Goal: Information Seeking & Learning: Compare options

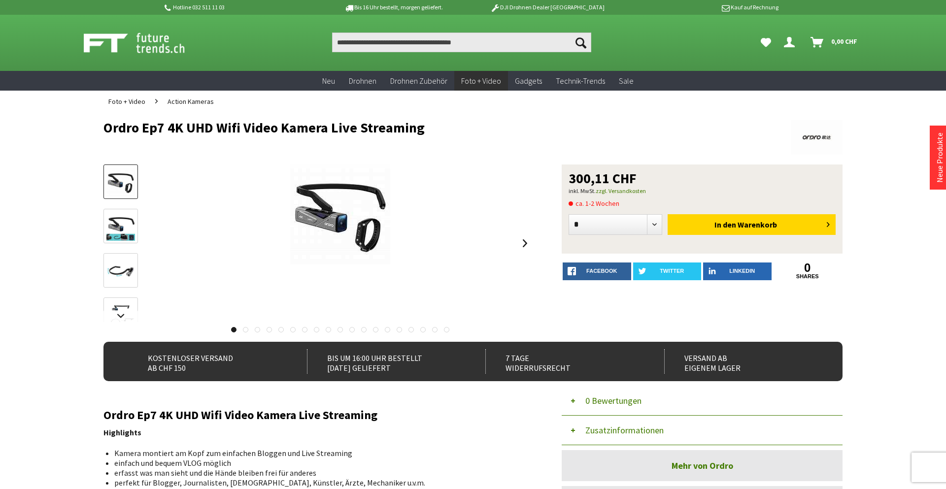
click at [125, 226] on img at bounding box center [120, 226] width 29 height 29
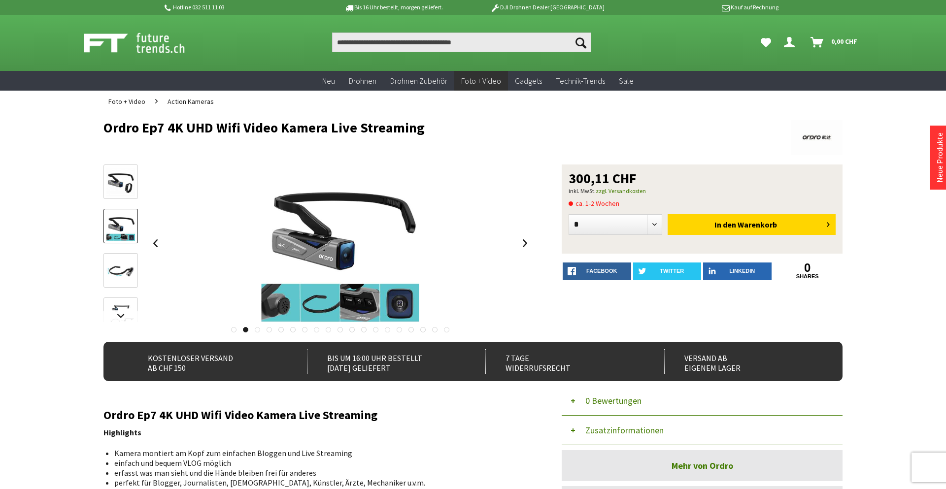
click at [127, 183] on img at bounding box center [120, 182] width 29 height 29
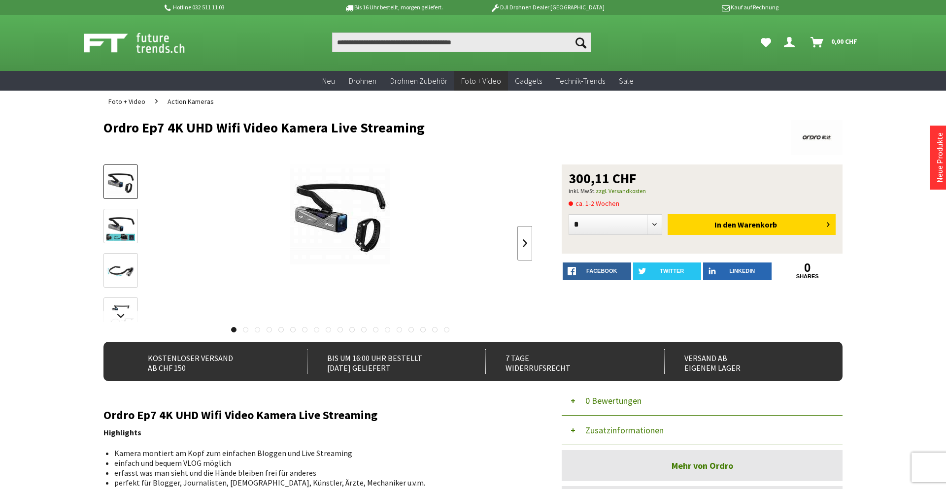
click at [524, 249] on link at bounding box center [524, 243] width 15 height 34
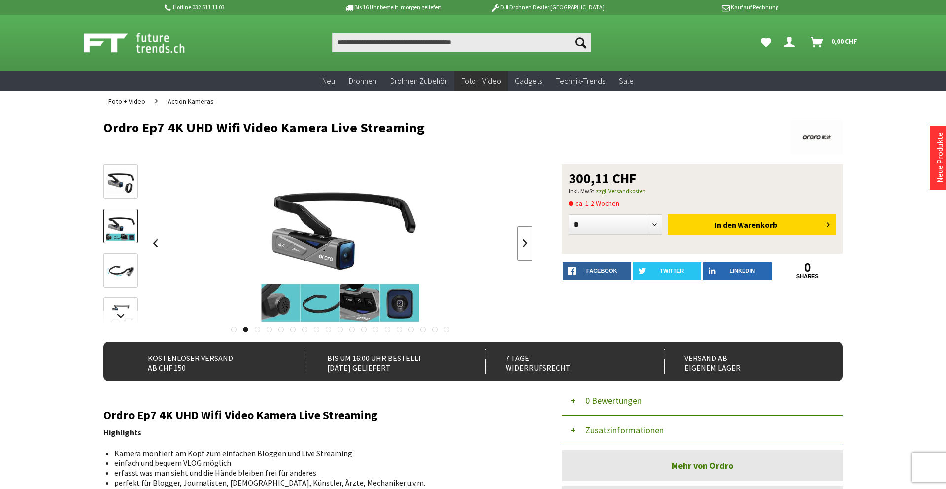
click at [524, 249] on link at bounding box center [524, 243] width 15 height 34
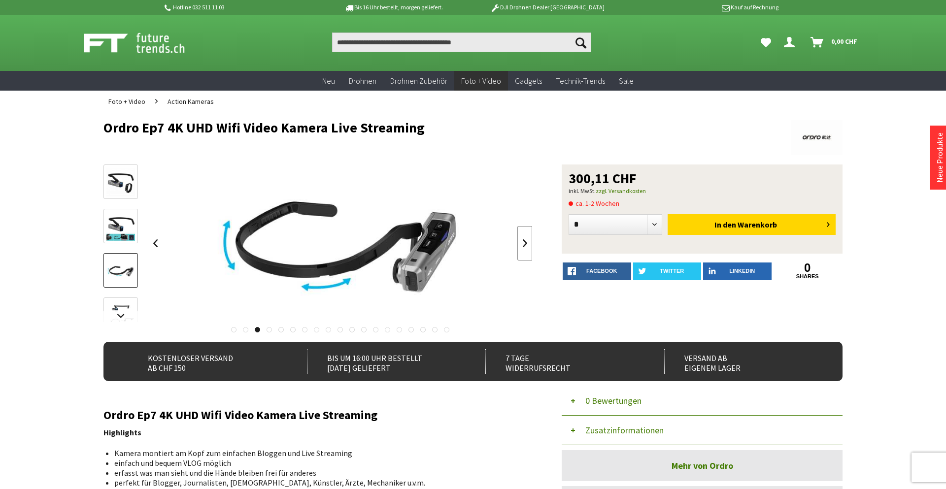
click at [524, 249] on link at bounding box center [524, 243] width 15 height 34
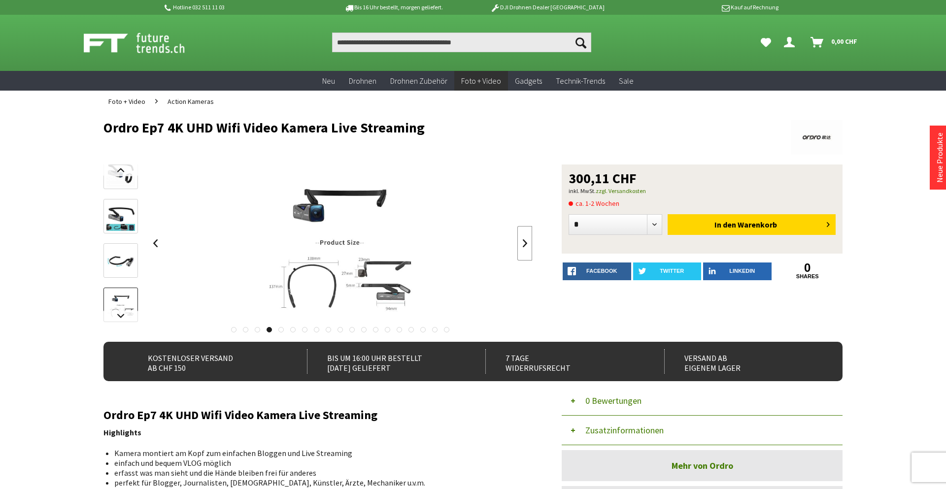
click at [524, 249] on link at bounding box center [524, 243] width 15 height 34
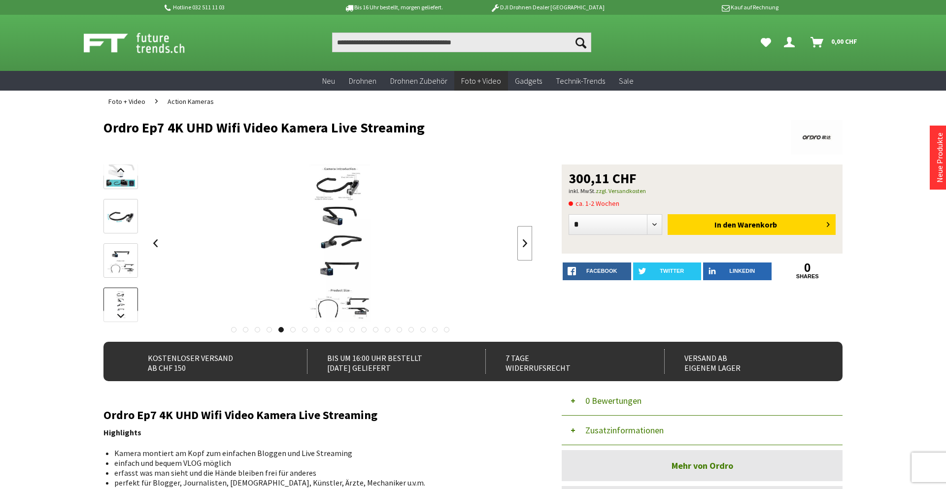
click at [524, 249] on link at bounding box center [524, 243] width 15 height 34
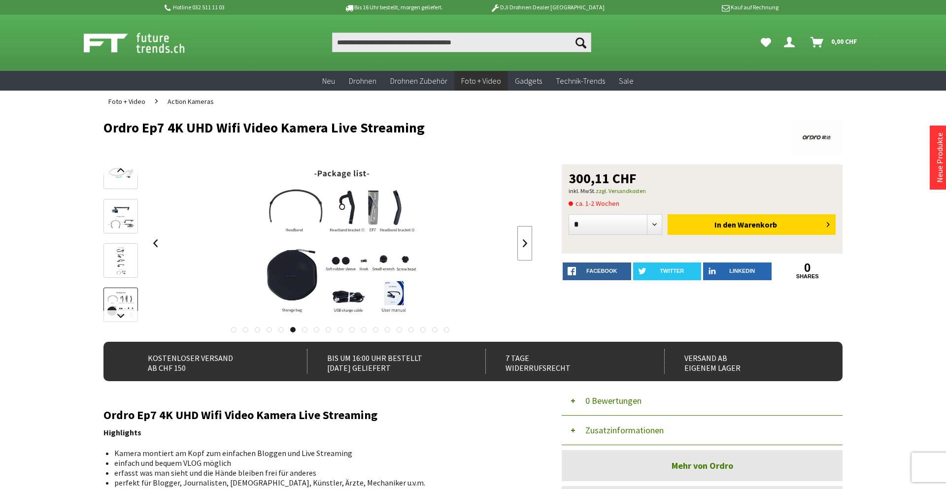
click at [524, 249] on link at bounding box center [524, 243] width 15 height 34
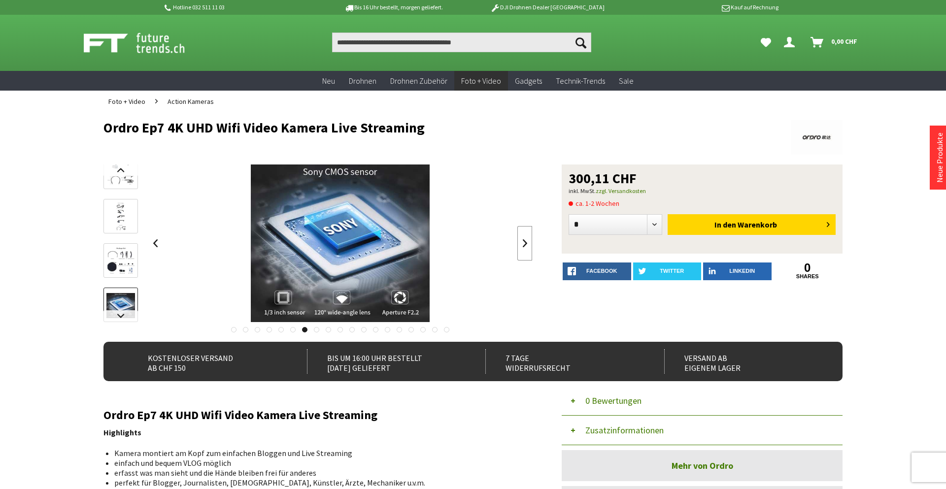
click at [524, 249] on link at bounding box center [524, 243] width 15 height 34
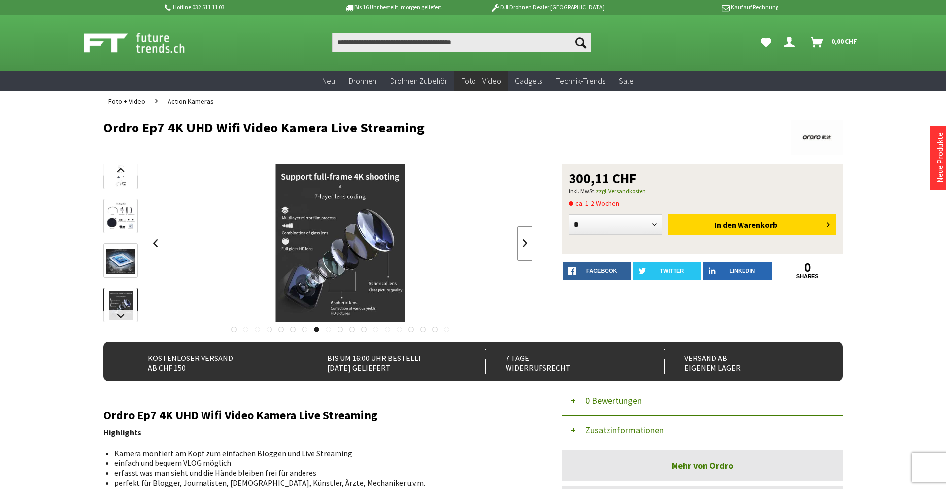
click at [524, 249] on link at bounding box center [524, 243] width 15 height 34
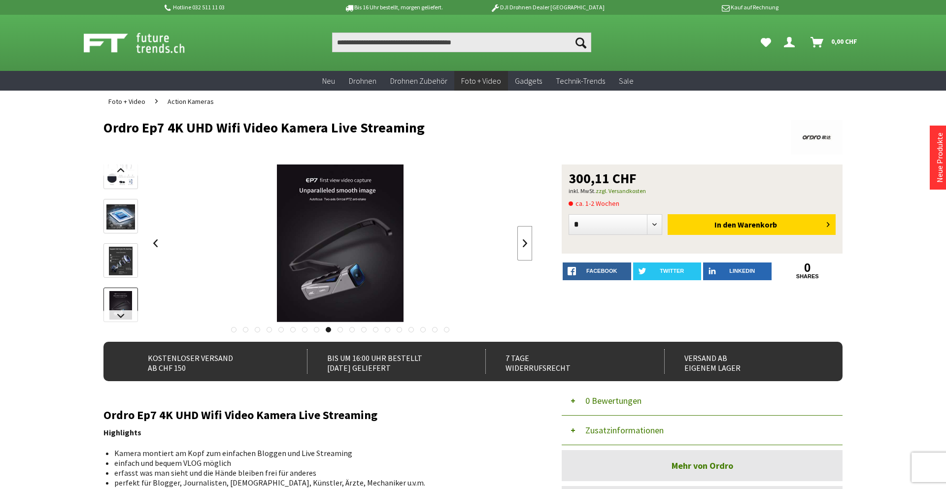
click at [524, 249] on link at bounding box center [524, 243] width 15 height 34
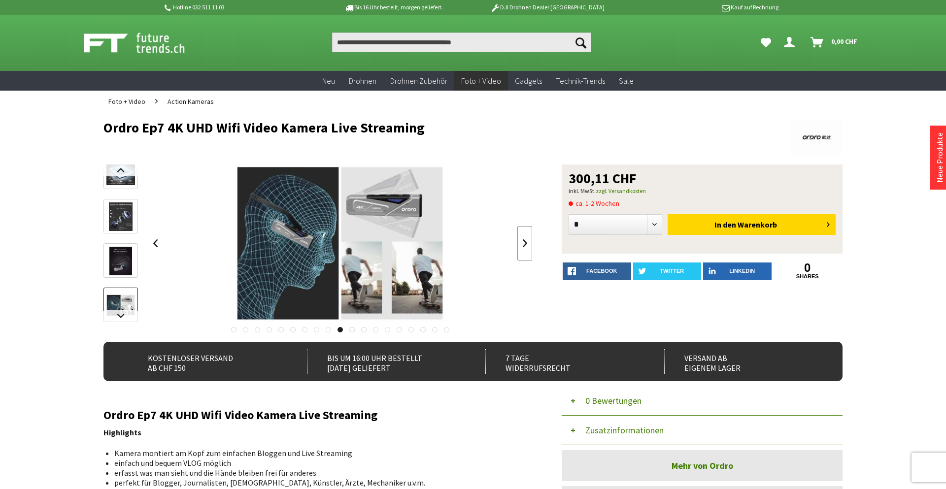
click at [524, 249] on link at bounding box center [524, 243] width 15 height 34
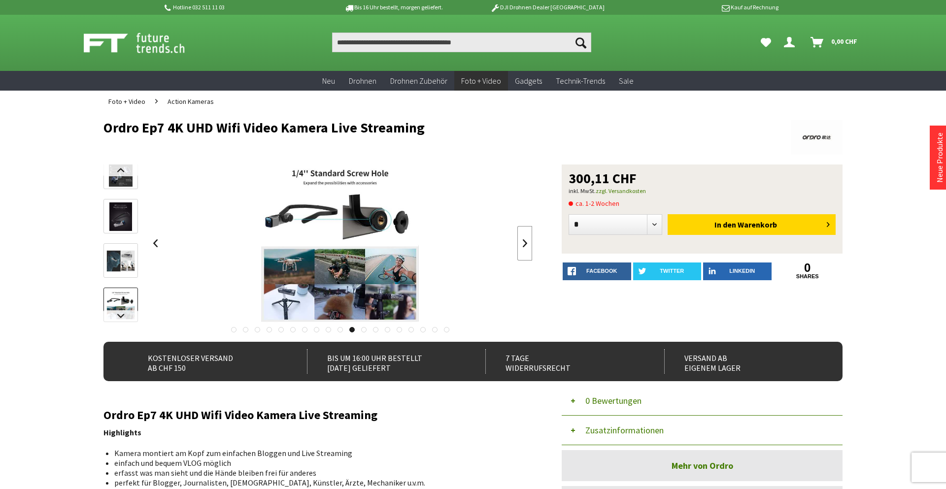
click at [529, 244] on link at bounding box center [524, 243] width 15 height 34
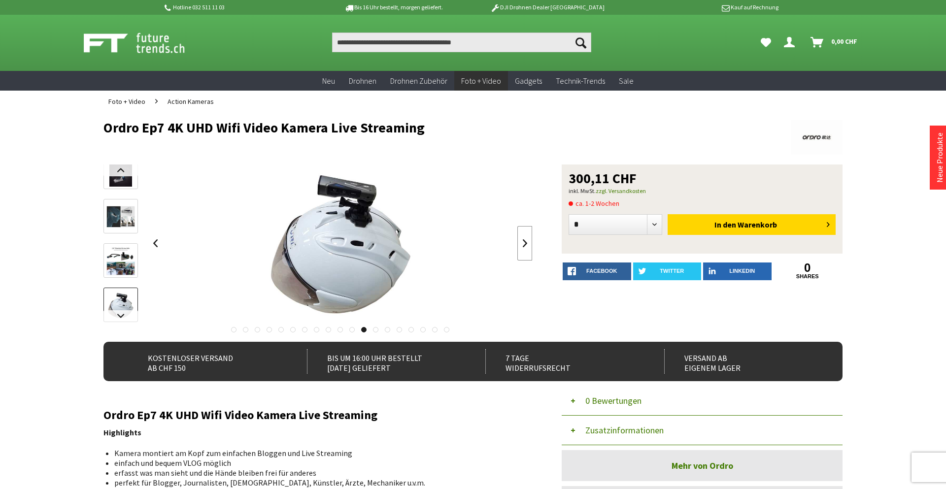
click at [529, 244] on link at bounding box center [524, 243] width 15 height 34
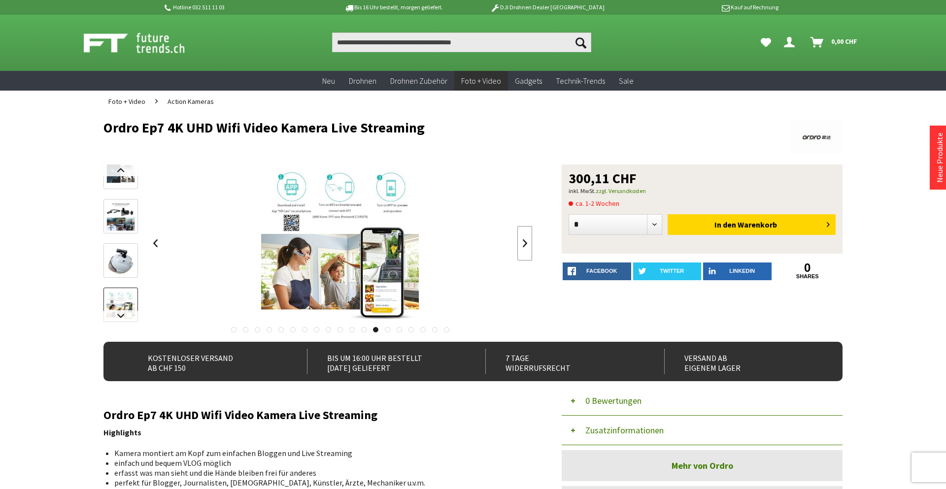
click at [528, 248] on link at bounding box center [524, 243] width 15 height 34
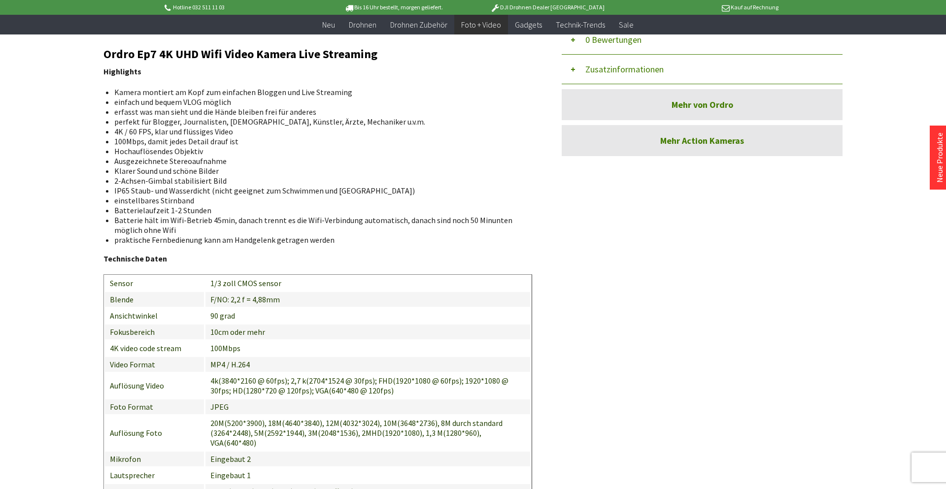
scroll to position [342, 0]
drag, startPoint x: 208, startPoint y: 380, endPoint x: 240, endPoint y: 384, distance: 31.8
click at [240, 384] on span "4k(3840*2160 @ 60fps); 2,7 k(2704*1524 @ 30fps); FHD(1920*1080 @ 60fps); 1920*1…" at bounding box center [359, 385] width 298 height 20
click at [292, 361] on td "MP4 / H.264" at bounding box center [368, 364] width 326 height 16
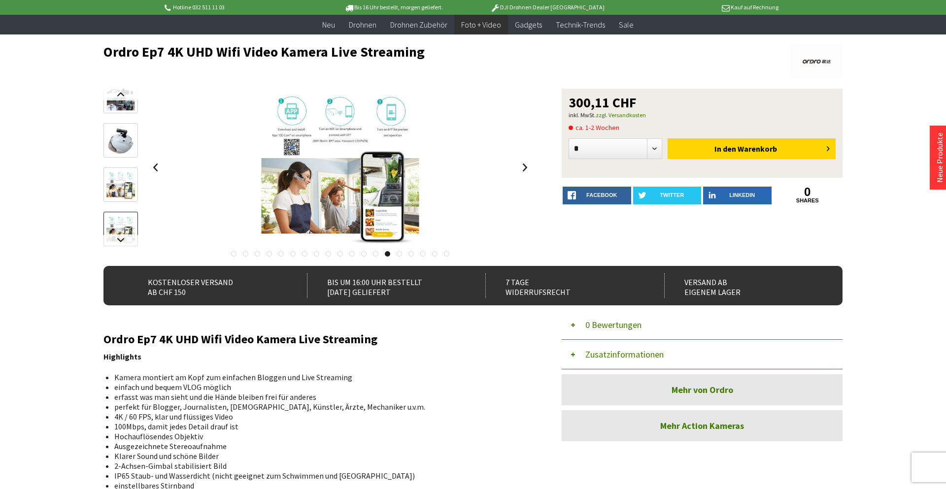
scroll to position [55, 0]
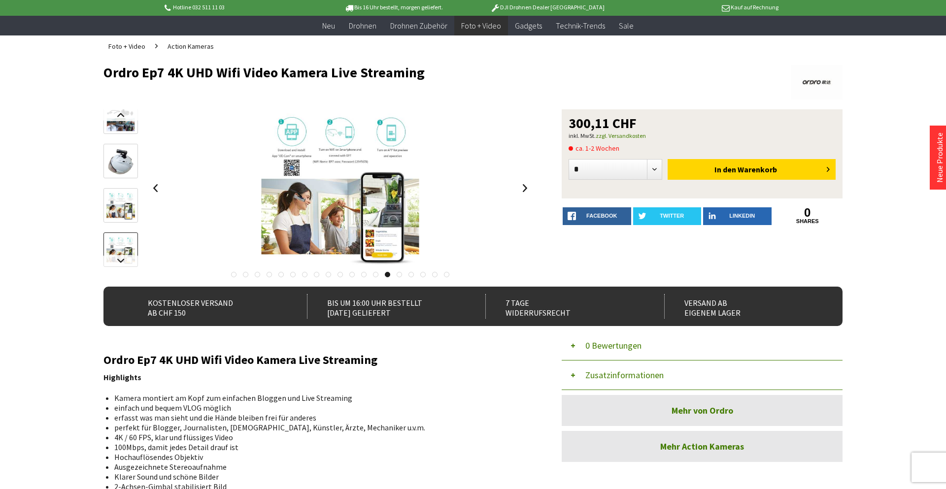
click at [120, 243] on img at bounding box center [120, 250] width 29 height 29
click at [532, 186] on div "300,11 CHF inkl. MwSt. zzgl. Versandkosten ca. 1-2 Wochen * * * * * * * * * ** …" at bounding box center [472, 197] width 739 height 177
click at [526, 189] on link at bounding box center [524, 188] width 15 height 34
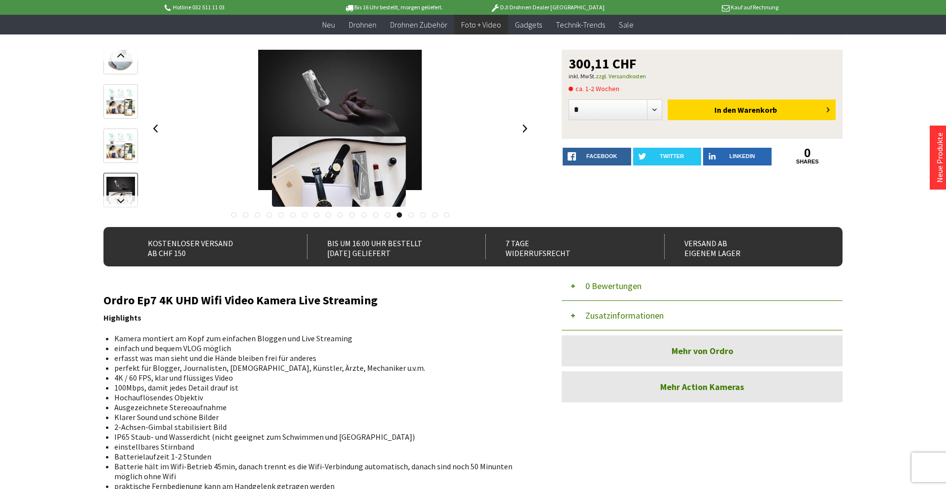
scroll to position [0, 0]
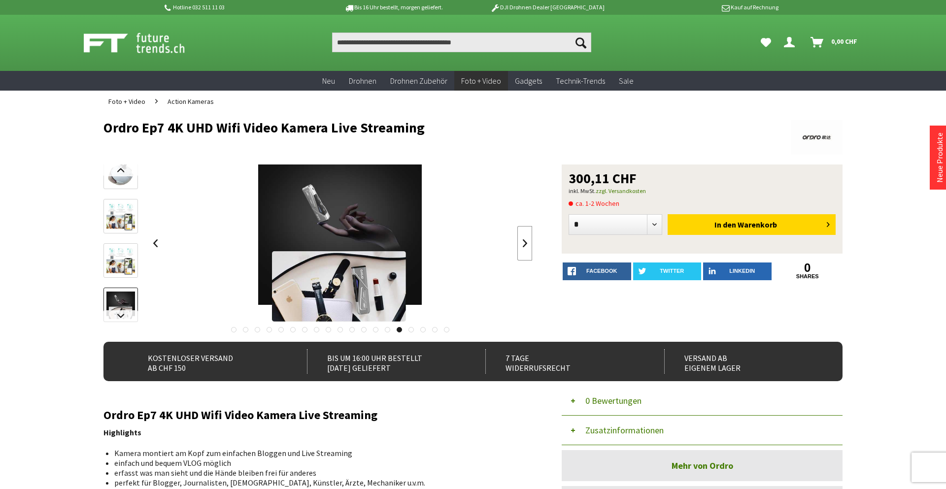
click at [524, 241] on link at bounding box center [524, 243] width 15 height 34
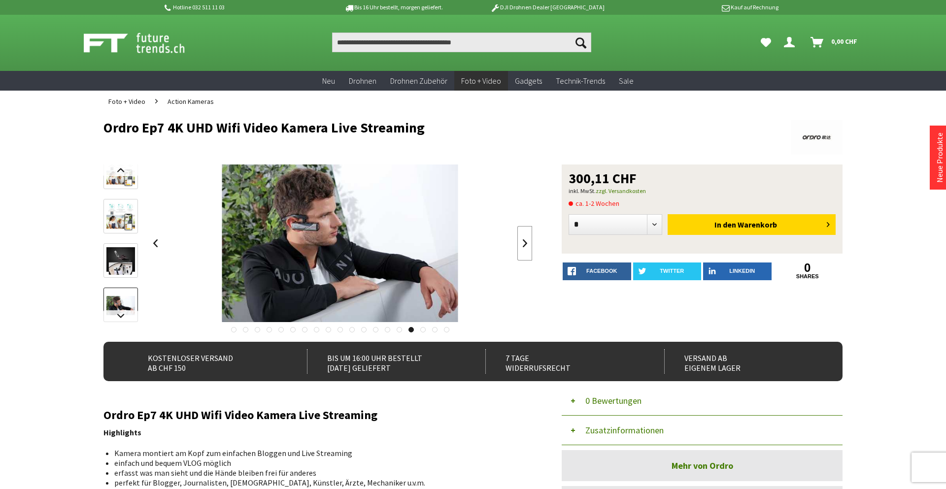
click at [524, 241] on link at bounding box center [524, 243] width 15 height 34
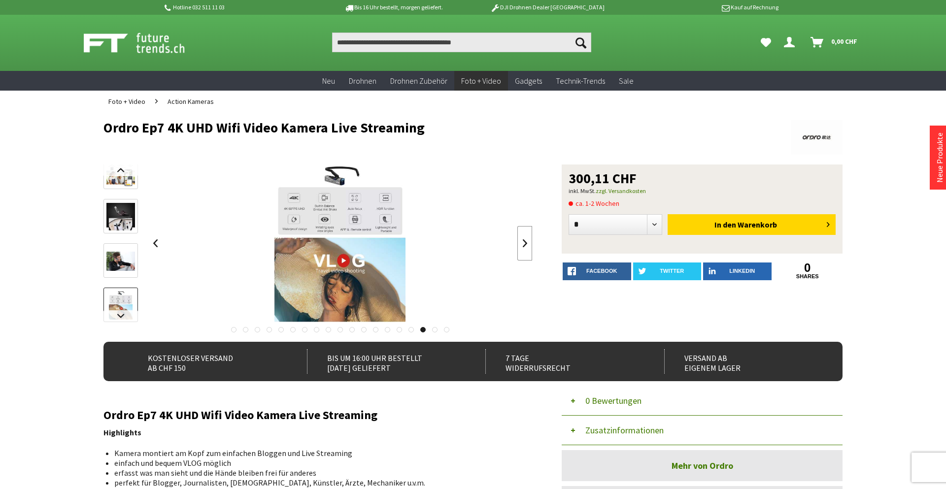
click at [521, 238] on link at bounding box center [524, 243] width 15 height 34
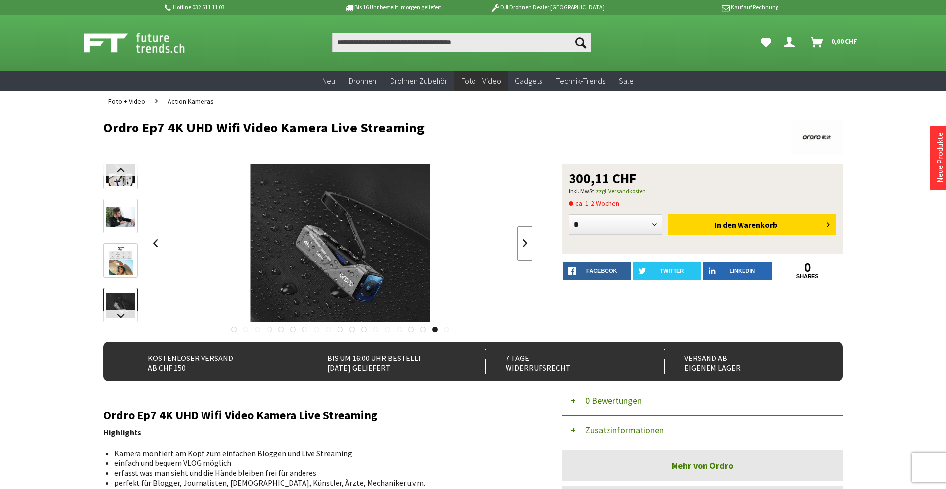
click at [521, 238] on link at bounding box center [524, 243] width 15 height 34
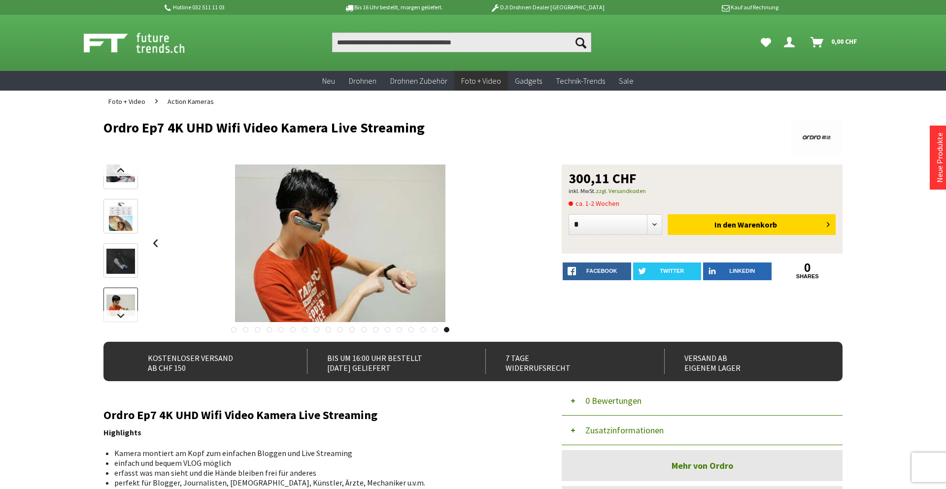
click at [521, 238] on div at bounding box center [340, 243] width 385 height 158
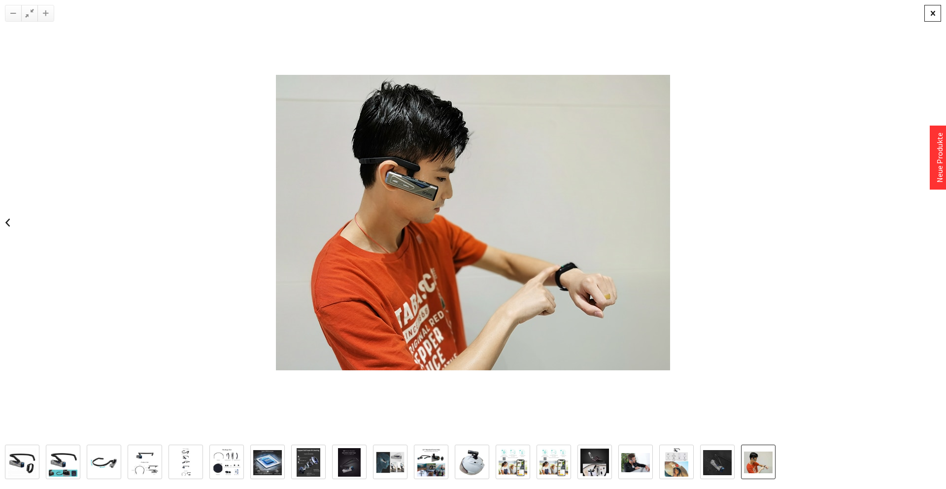
click at [934, 14] on div at bounding box center [932, 13] width 17 height 17
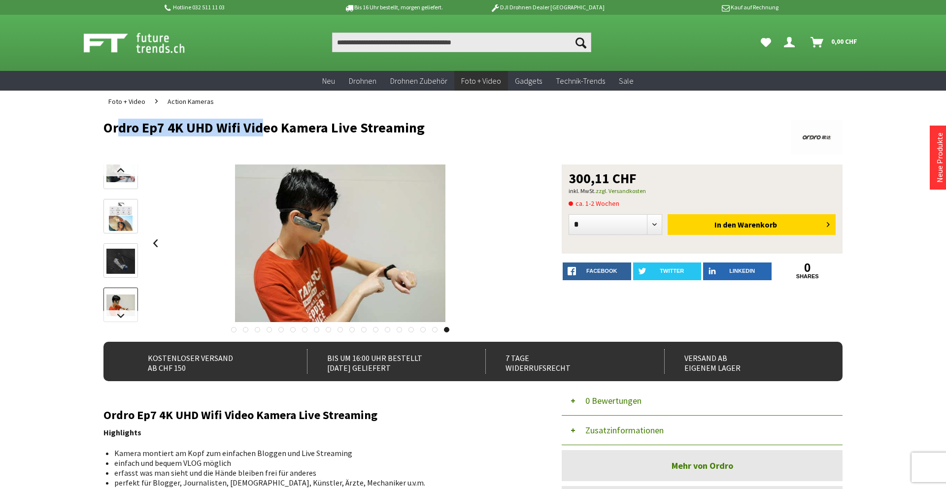
drag, startPoint x: 111, startPoint y: 131, endPoint x: 253, endPoint y: 131, distance: 141.8
click at [253, 131] on h1 "Ordro Ep7 4K UHD Wifi Video Kamera Live Streaming" at bounding box center [398, 127] width 591 height 15
drag, startPoint x: 105, startPoint y: 128, endPoint x: 185, endPoint y: 130, distance: 79.8
click at [185, 130] on h1 "Ordro Ep7 4K UHD Wifi Video Kamera Live Streaming" at bounding box center [398, 127] width 591 height 15
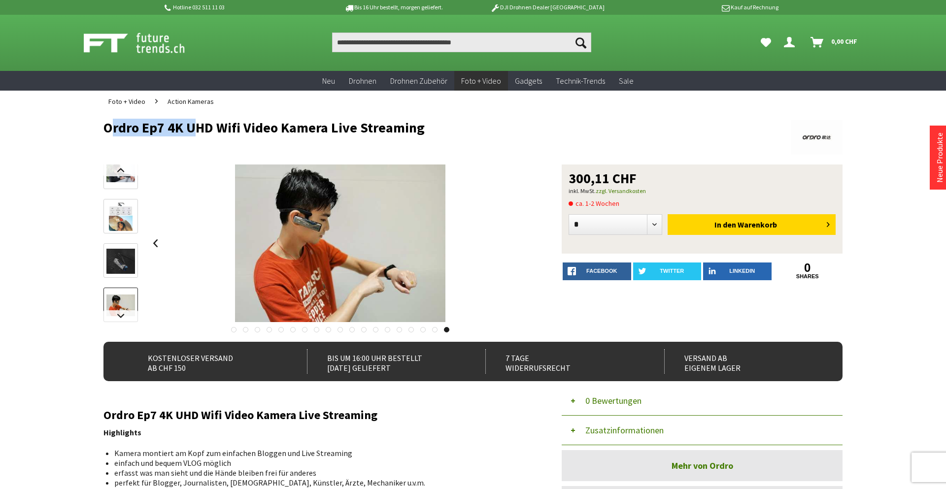
copy h1 "Ordro Ep7 4K"
click at [181, 100] on span "Action Kameras" at bounding box center [190, 101] width 46 height 9
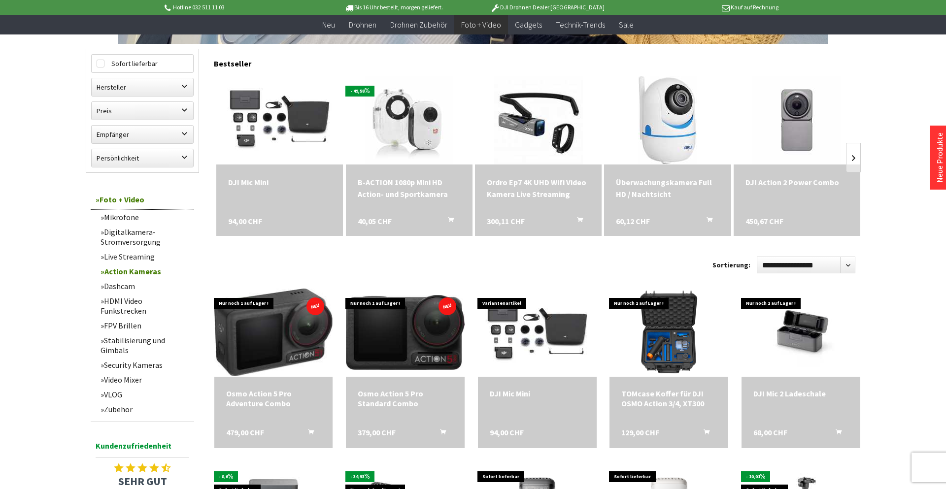
scroll to position [274, 0]
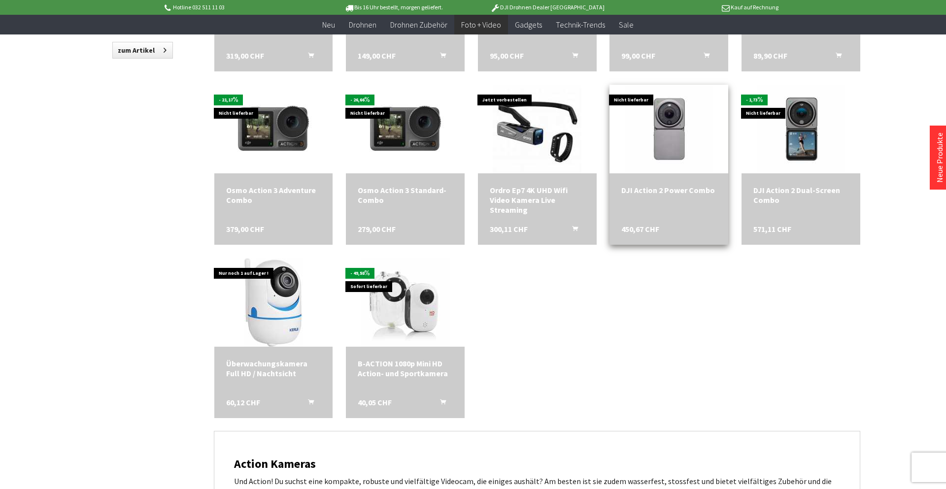
scroll to position [815, 0]
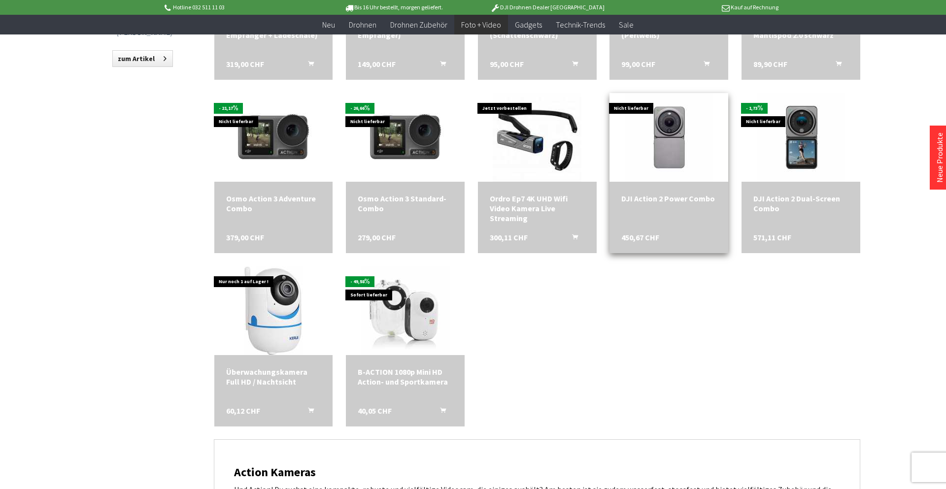
click at [665, 199] on div "DJI Action 2 Power Combo" at bounding box center [668, 199] width 95 height 10
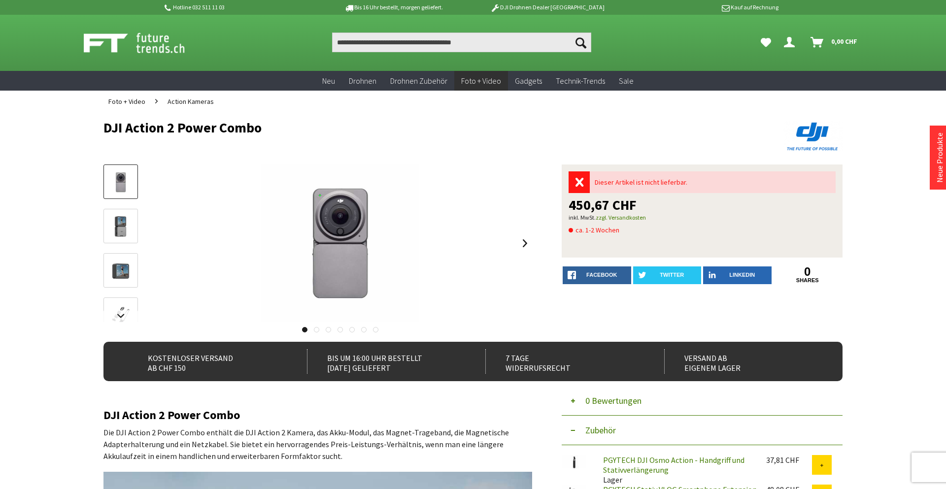
click at [120, 231] on img at bounding box center [120, 226] width 29 height 29
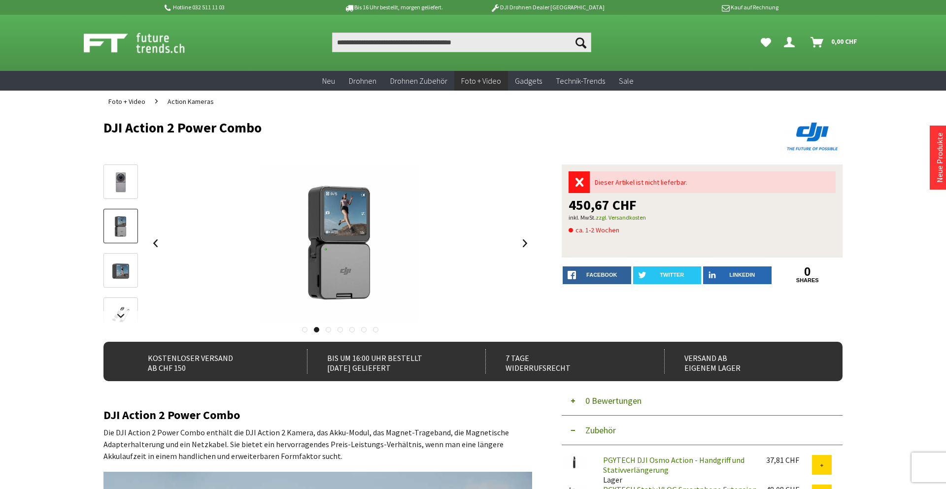
click at [121, 276] on img at bounding box center [120, 271] width 29 height 29
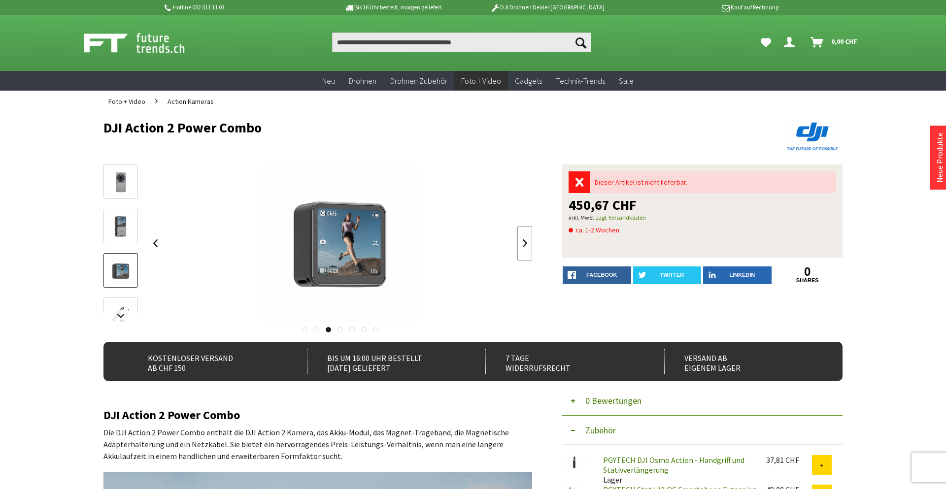
click at [525, 242] on link at bounding box center [524, 243] width 15 height 34
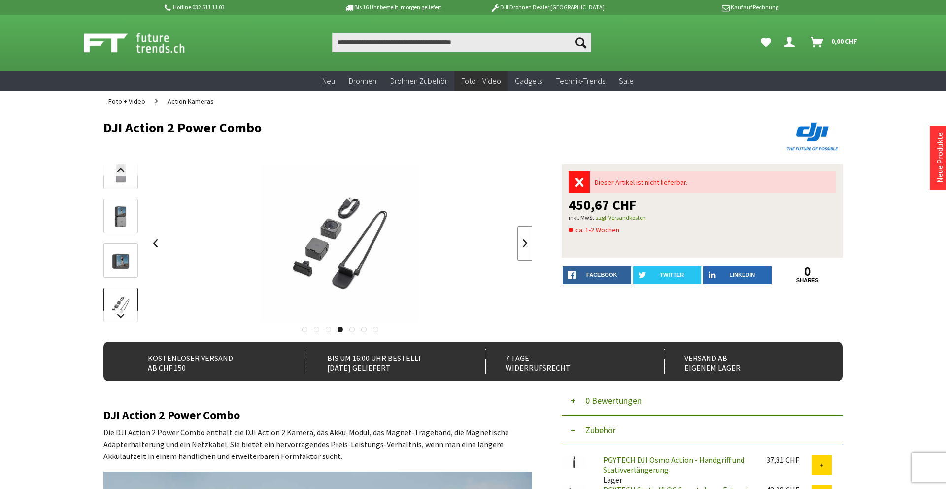
click at [525, 242] on link at bounding box center [524, 243] width 15 height 34
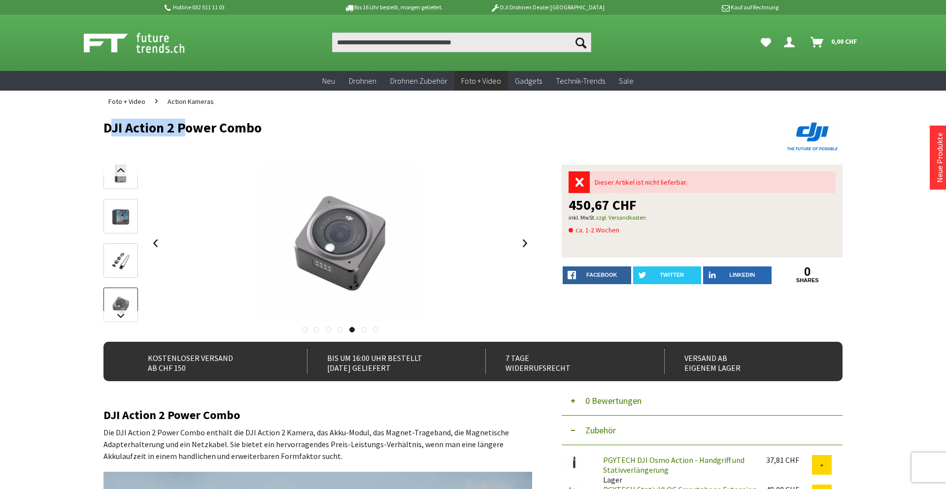
drag, startPoint x: 107, startPoint y: 129, endPoint x: 178, endPoint y: 131, distance: 70.9
click at [178, 131] on h1 "DJI Action 2 Power Combo" at bounding box center [398, 127] width 591 height 15
